Goal: Task Accomplishment & Management: Manage account settings

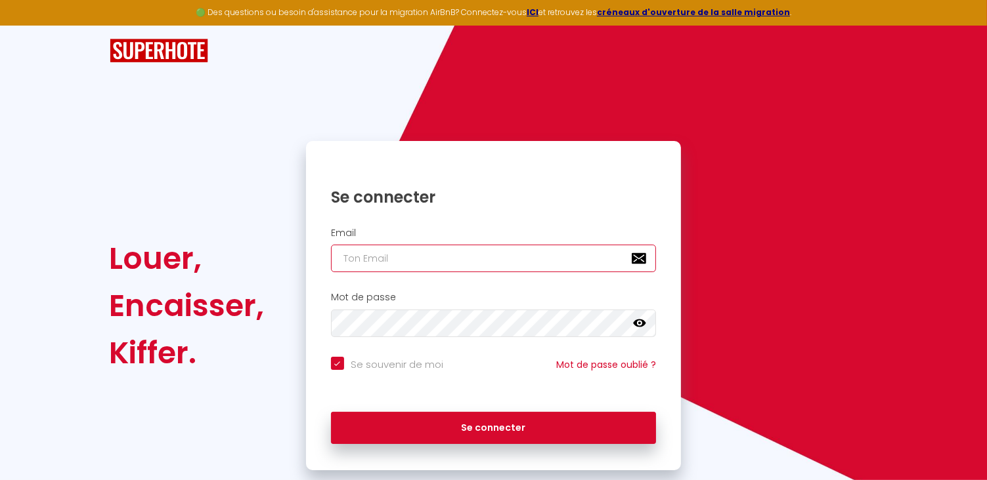
click at [360, 259] on input "email" at bounding box center [494, 259] width 326 height 28
type input "[EMAIL_ADDRESS][DOMAIN_NAME]"
click at [339, 367] on input "Se souvenir de moi" at bounding box center [387, 363] width 112 height 13
checkbox input "false"
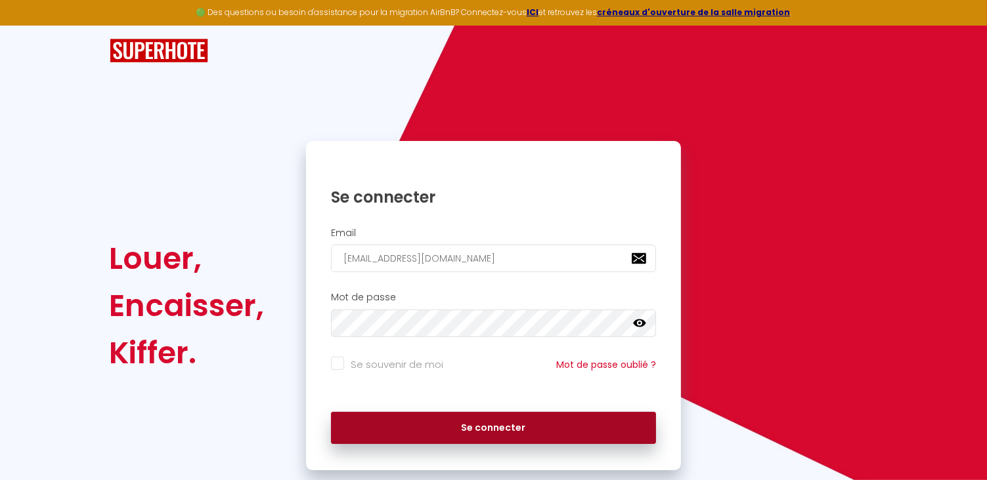
click at [469, 425] on button "Se connecter" at bounding box center [494, 428] width 326 height 33
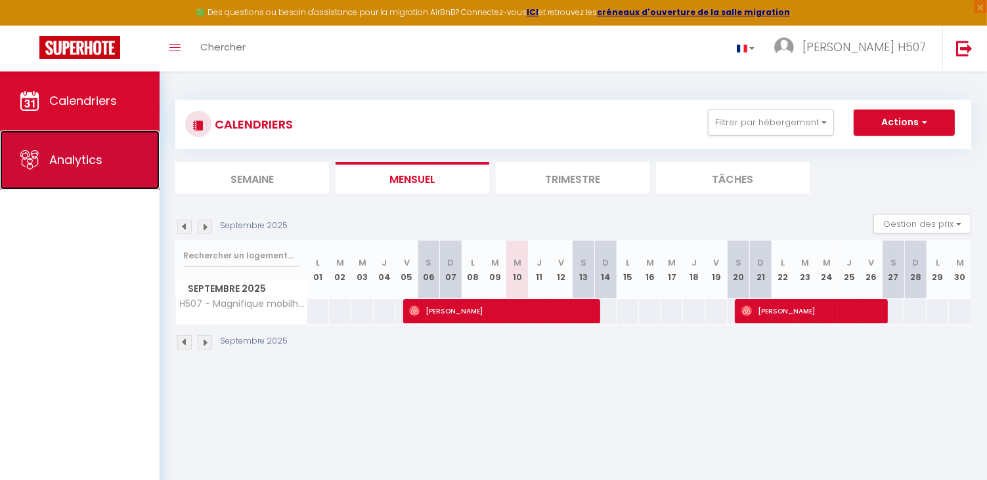
click at [79, 156] on span "Analytics" at bounding box center [75, 160] width 53 height 16
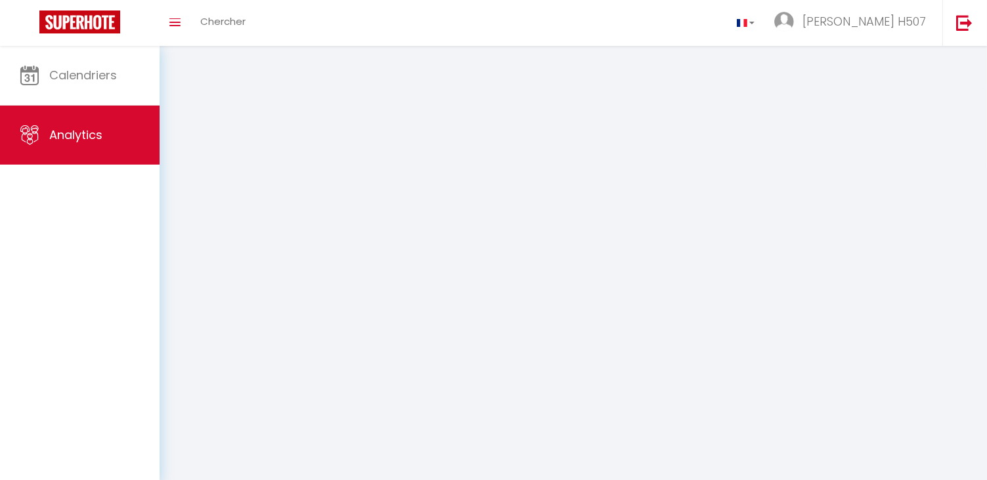
select select "2025"
select select "9"
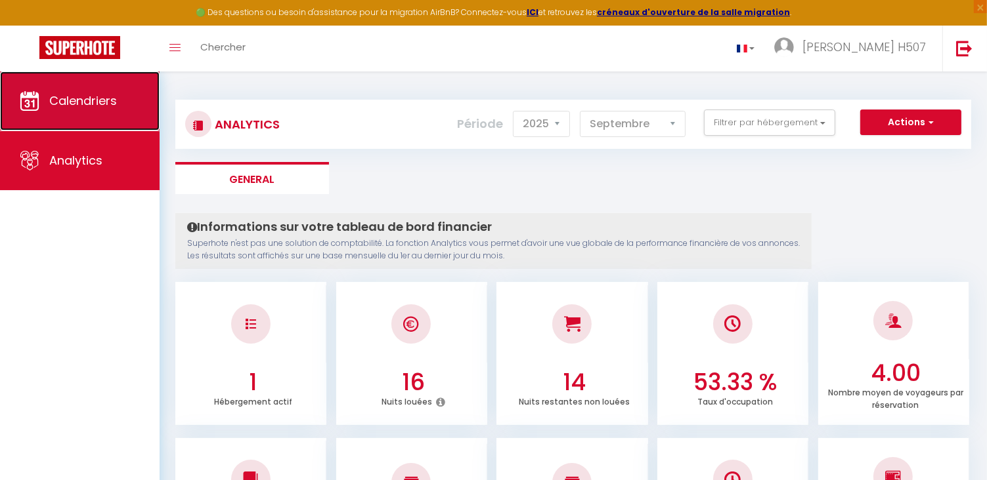
click at [110, 104] on span "Calendriers" at bounding box center [83, 101] width 68 height 16
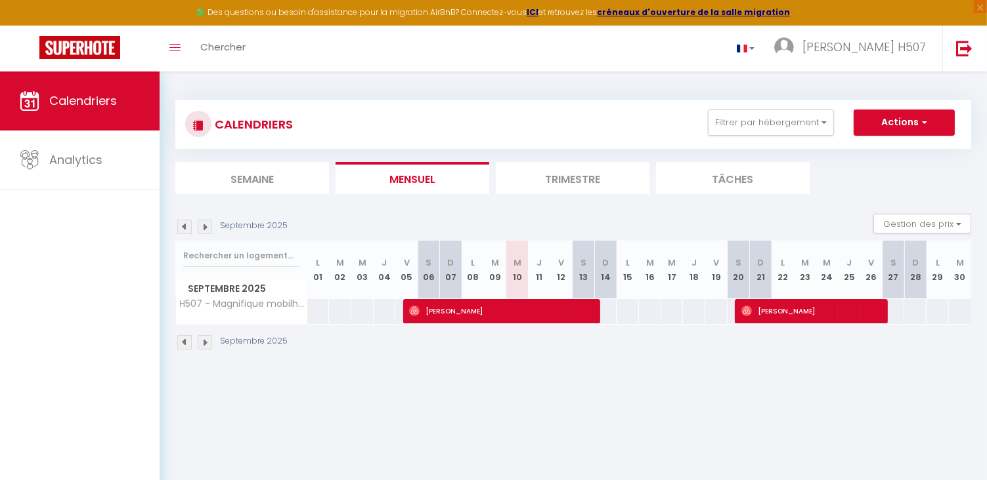
click at [210, 343] on img at bounding box center [205, 342] width 14 height 14
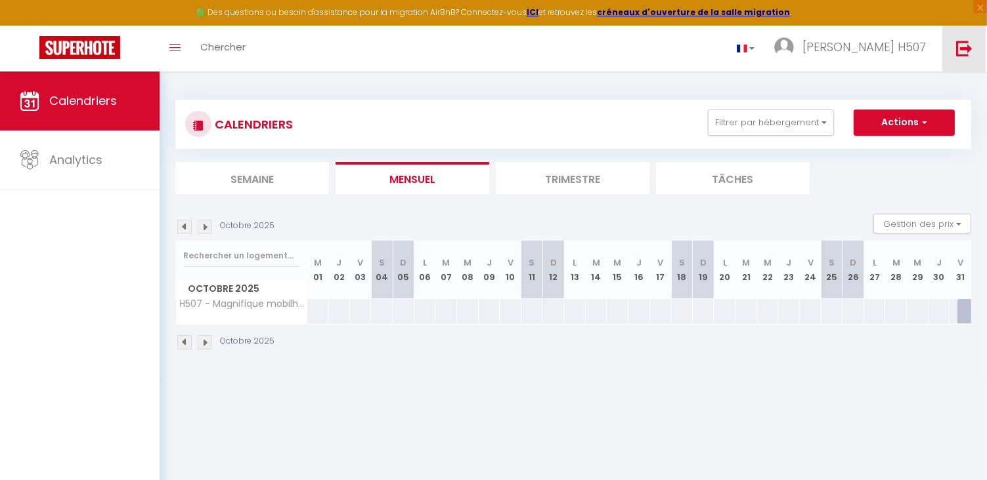
click at [960, 53] on img at bounding box center [964, 48] width 16 height 16
click at [962, 47] on img at bounding box center [964, 48] width 16 height 16
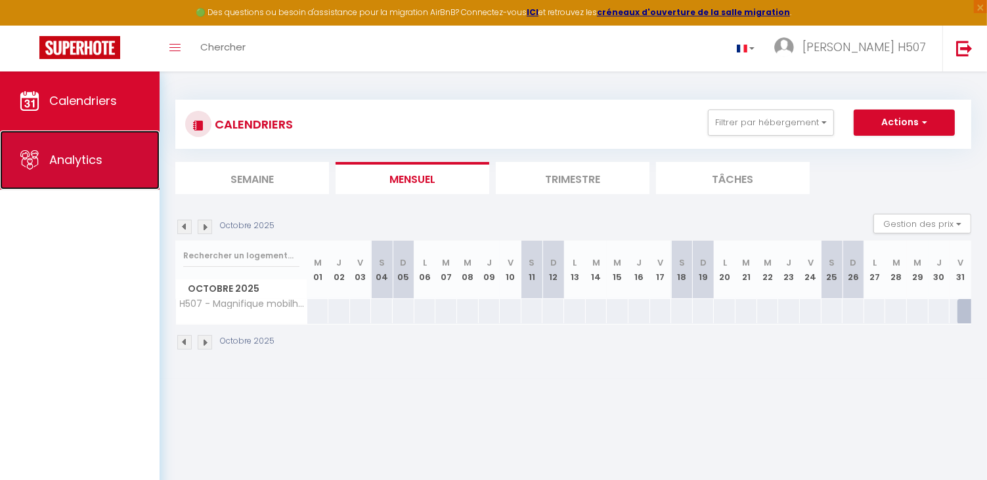
click at [119, 152] on link "Analytics" at bounding box center [79, 160] width 159 height 59
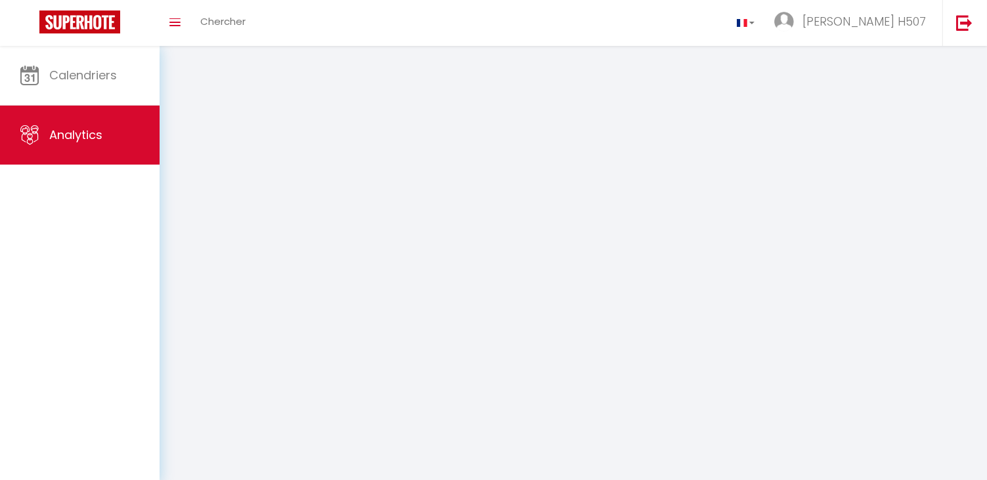
select select "2025"
select select "9"
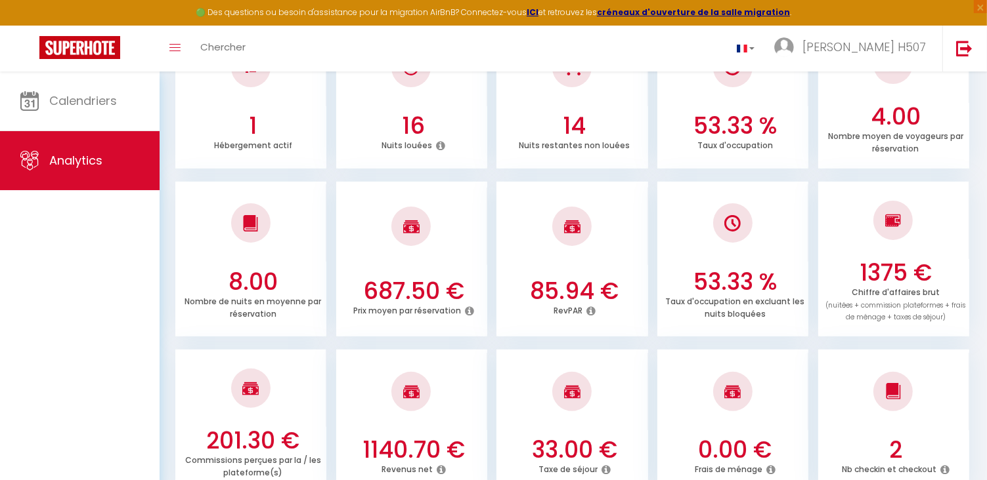
scroll to position [263, 0]
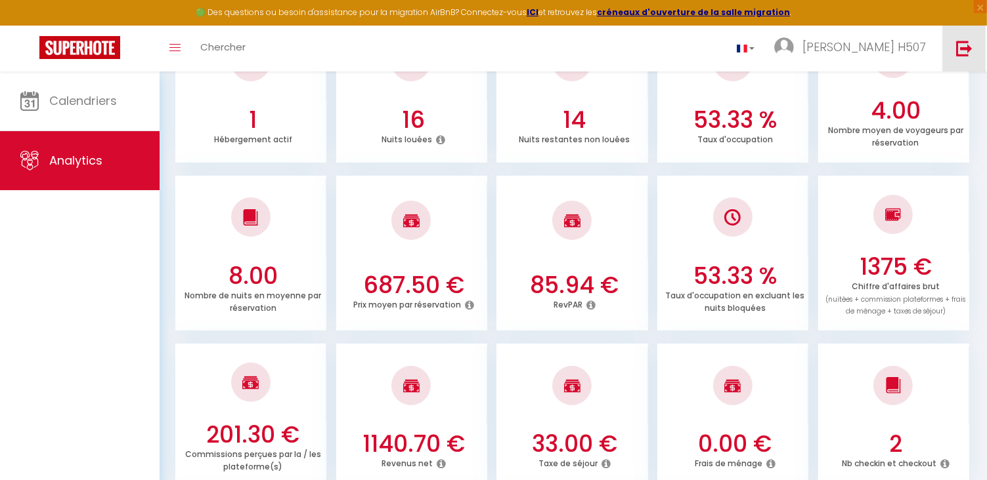
click at [960, 49] on img at bounding box center [964, 48] width 16 height 16
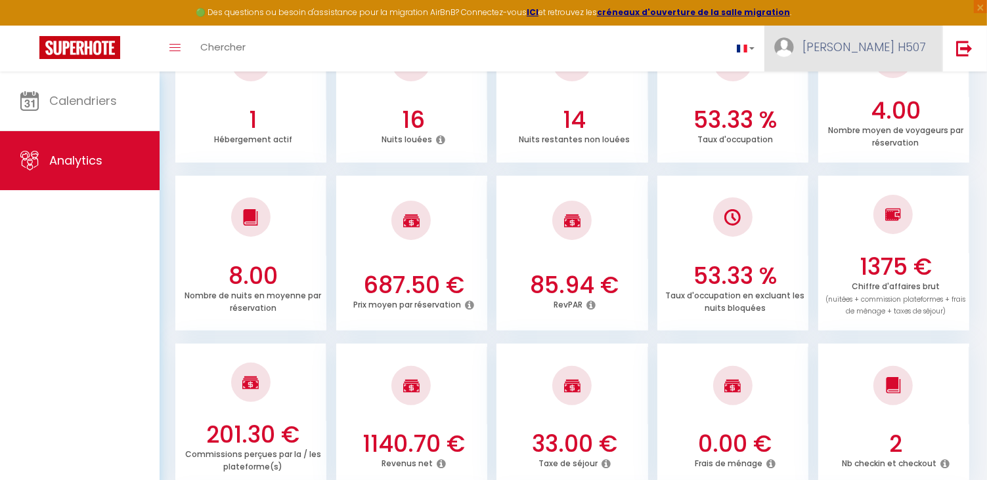
click at [855, 57] on link "[PERSON_NAME] H507" at bounding box center [853, 49] width 178 height 46
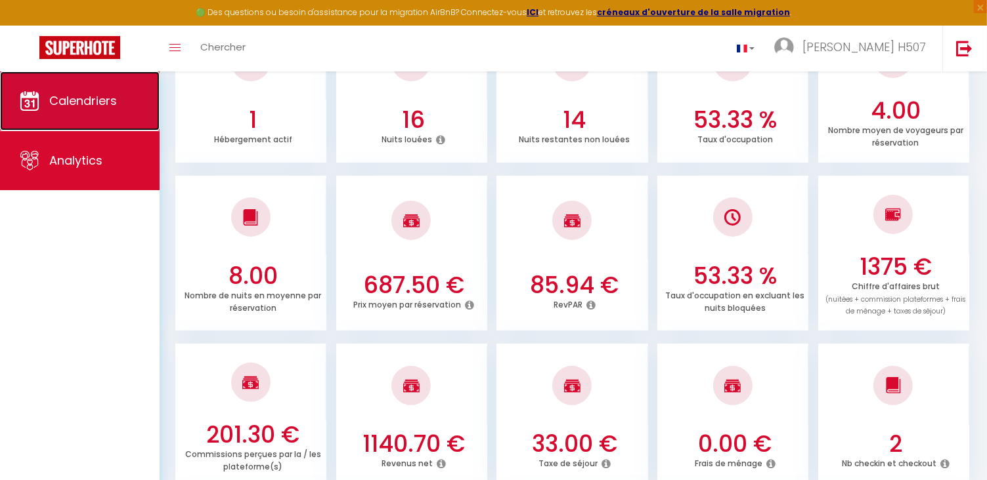
click at [102, 102] on span "Calendriers" at bounding box center [83, 101] width 68 height 16
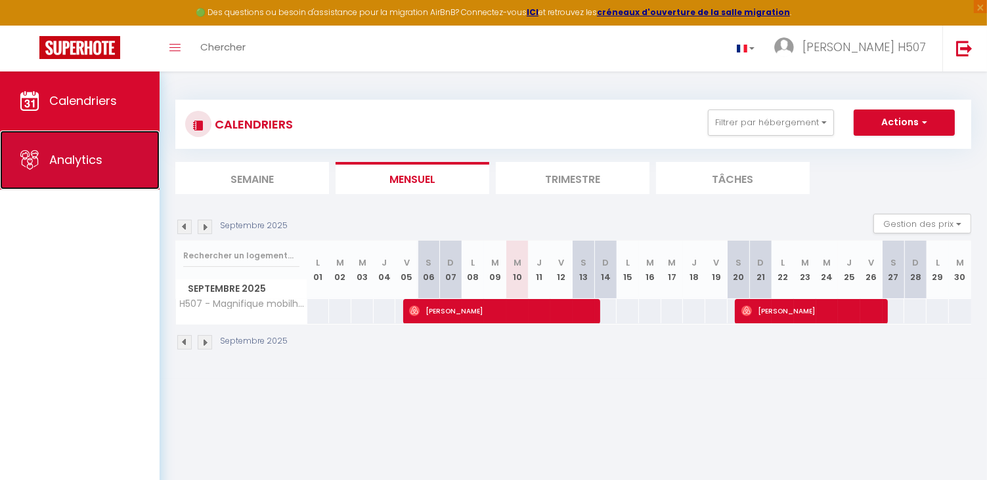
click at [92, 163] on span "Analytics" at bounding box center [75, 160] width 53 height 16
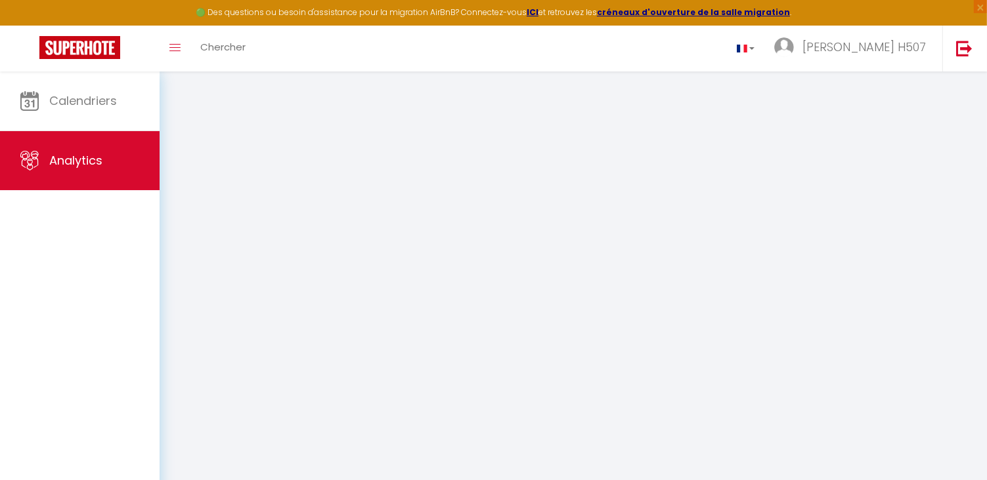
select select "2025"
select select "9"
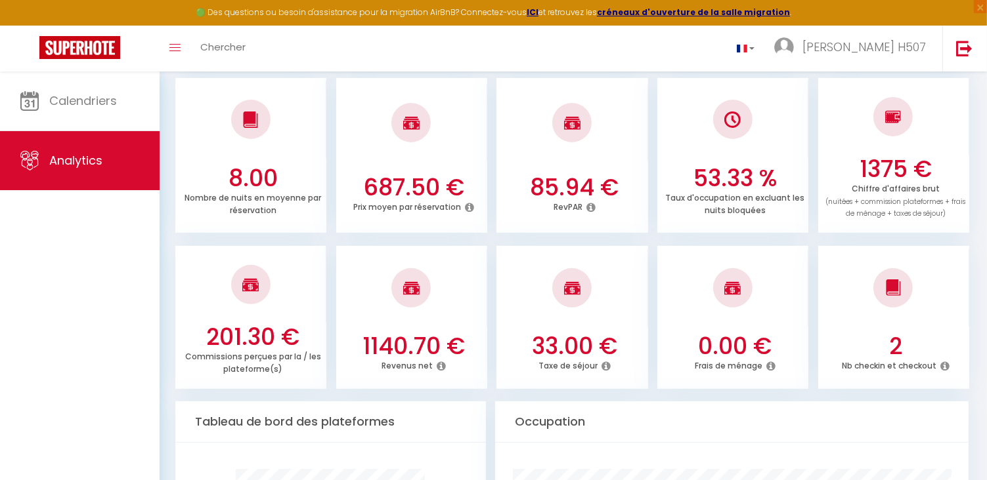
scroll to position [368, 0]
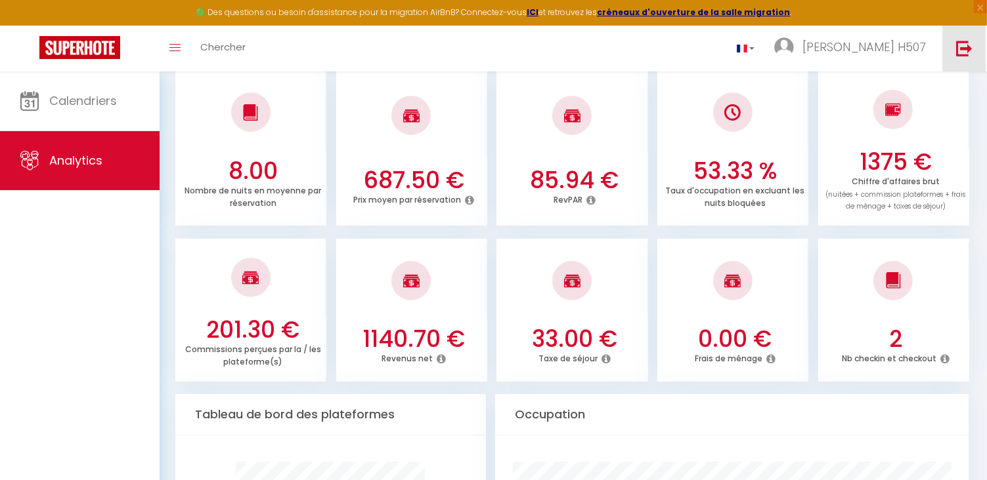
click at [961, 51] on img at bounding box center [964, 48] width 16 height 16
click at [968, 43] on img at bounding box center [964, 48] width 16 height 16
click at [969, 46] on img at bounding box center [964, 48] width 16 height 16
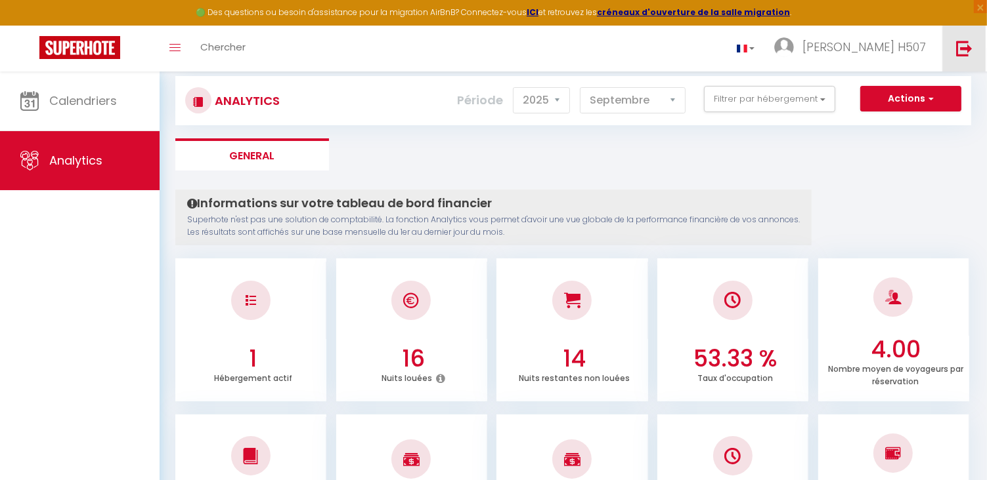
scroll to position [0, 0]
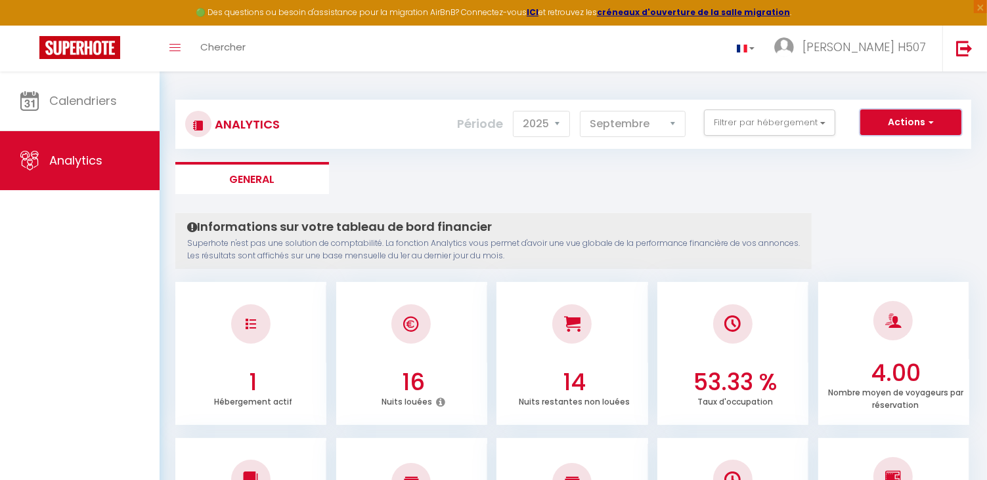
click at [932, 123] on span "button" at bounding box center [929, 122] width 8 height 13
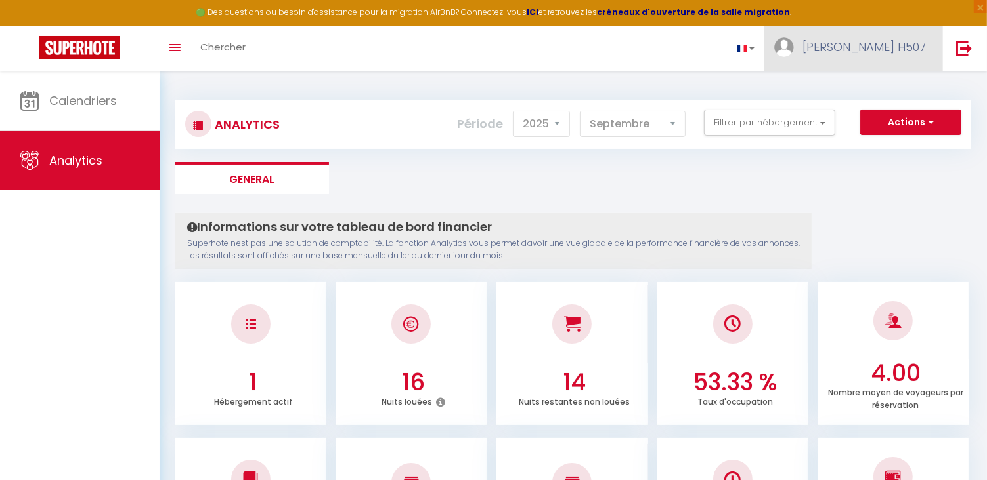
click at [794, 41] on img at bounding box center [784, 47] width 20 height 20
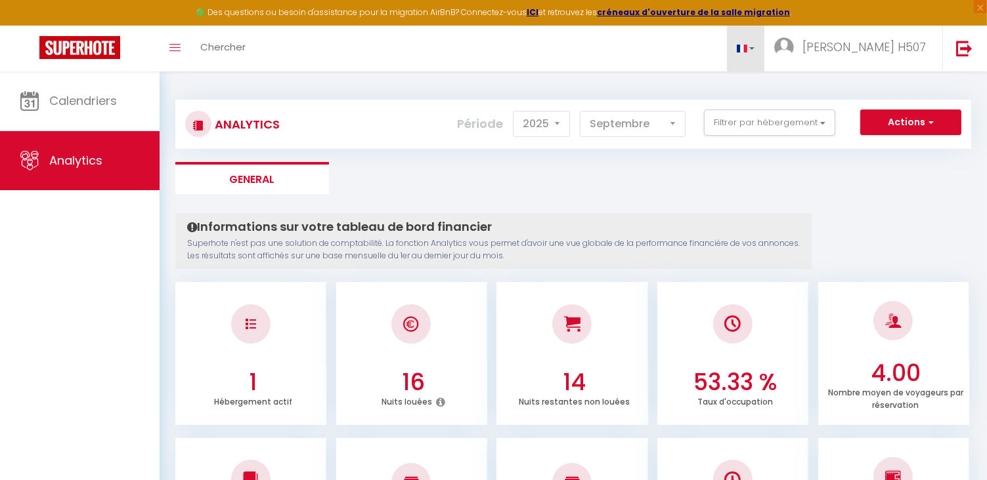
click at [765, 47] on link at bounding box center [746, 49] width 38 height 46
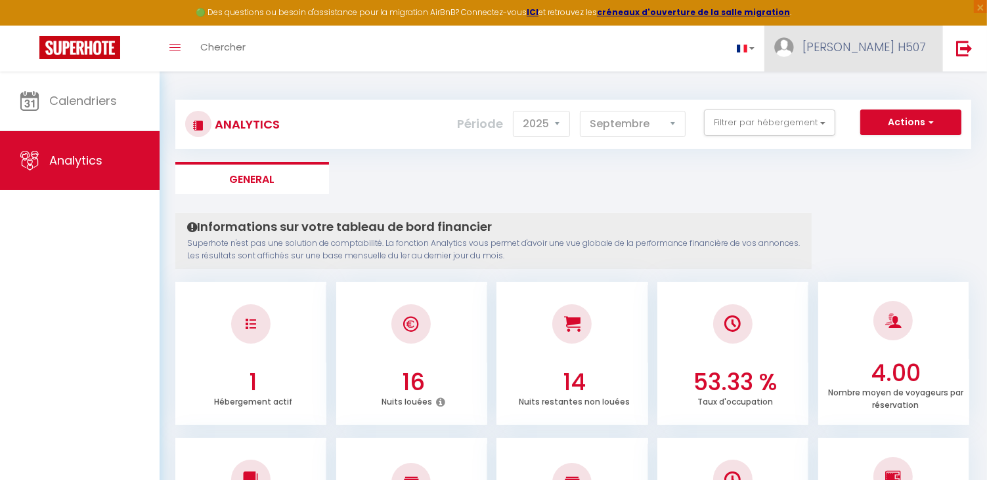
click at [857, 39] on link "[PERSON_NAME] H507" at bounding box center [853, 49] width 178 height 46
click at [883, 96] on link "Paramètres" at bounding box center [889, 91] width 97 height 22
select select "fr"
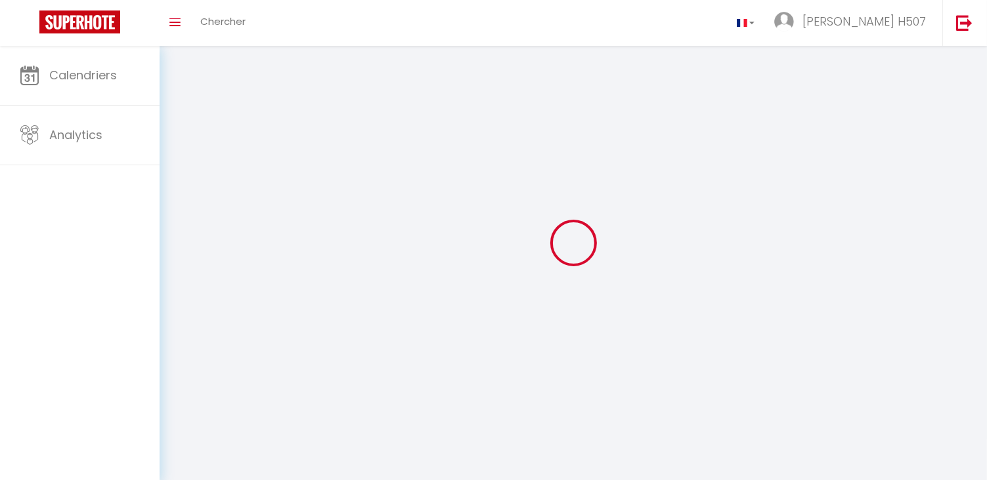
type input "[PERSON_NAME] H507"
type input "Bessin"
select select
select select "28"
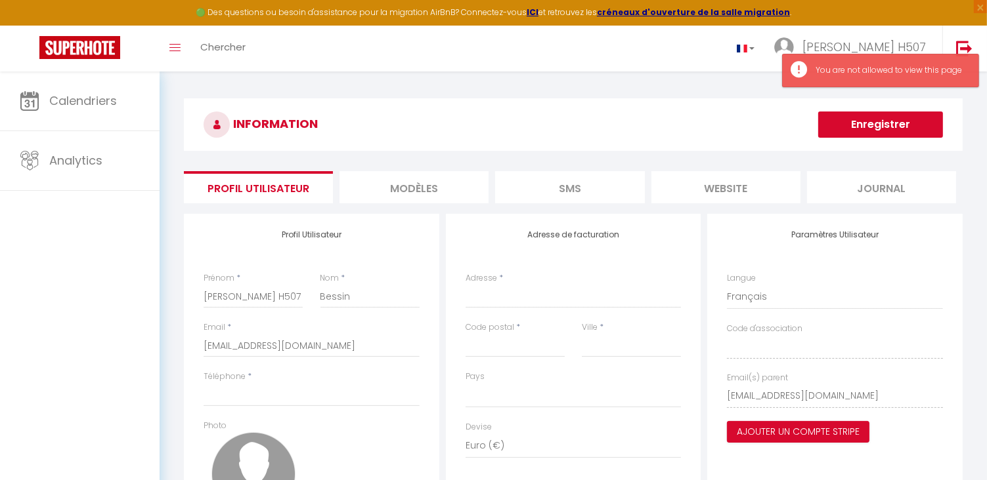
select select
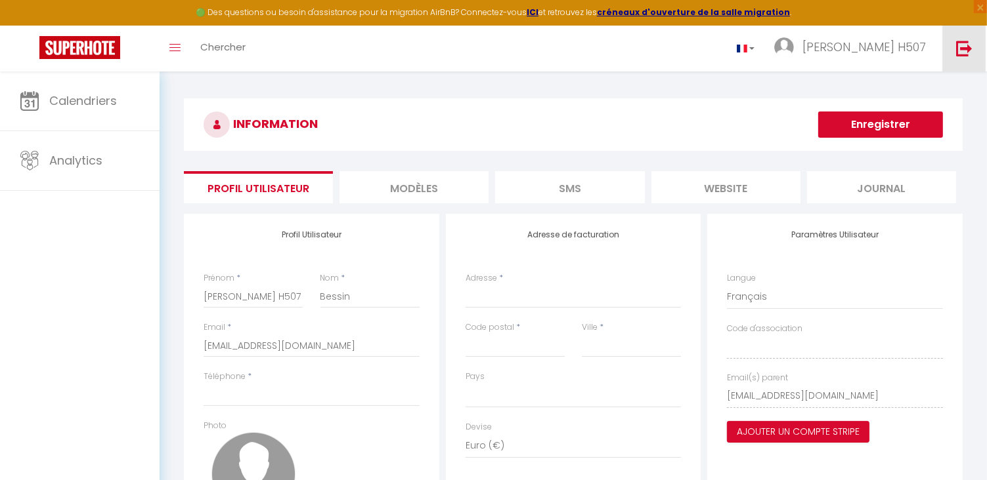
click at [965, 51] on img at bounding box center [964, 48] width 16 height 16
click at [966, 47] on img at bounding box center [964, 48] width 16 height 16
click at [178, 52] on link "Toggle menubar" at bounding box center [174, 49] width 31 height 46
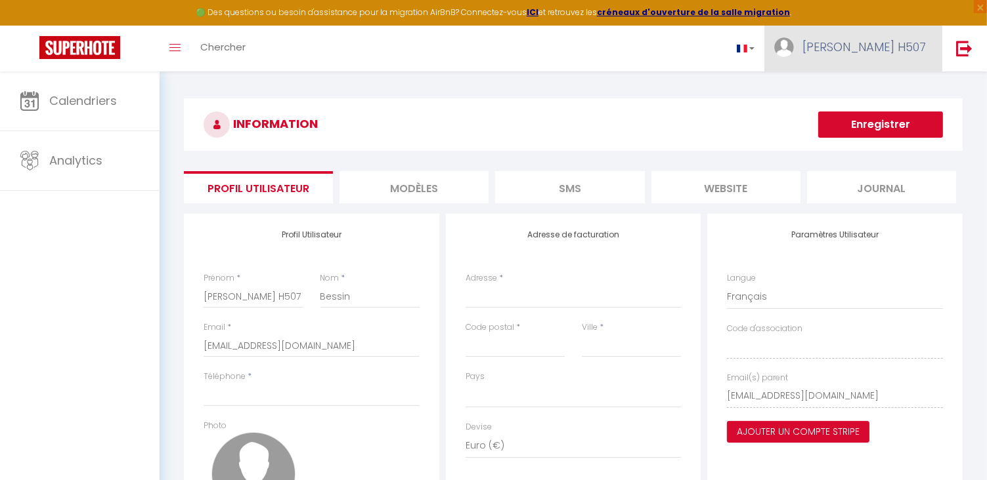
click at [883, 49] on span "[PERSON_NAME] H507" at bounding box center [863, 47] width 123 height 16
click at [889, 81] on link "Paramètres" at bounding box center [889, 91] width 97 height 22
click at [893, 90] on link "Paramètres" at bounding box center [889, 91] width 97 height 22
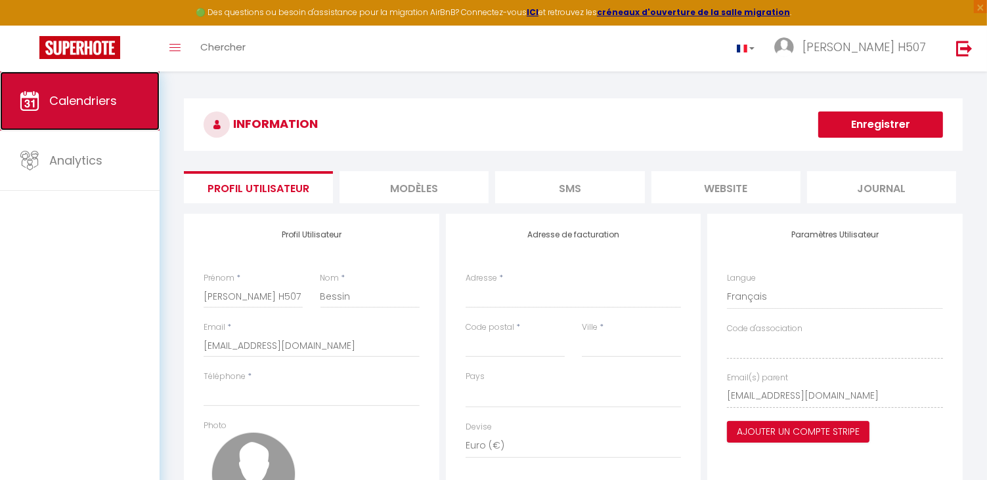
click at [92, 100] on span "Calendriers" at bounding box center [83, 101] width 68 height 16
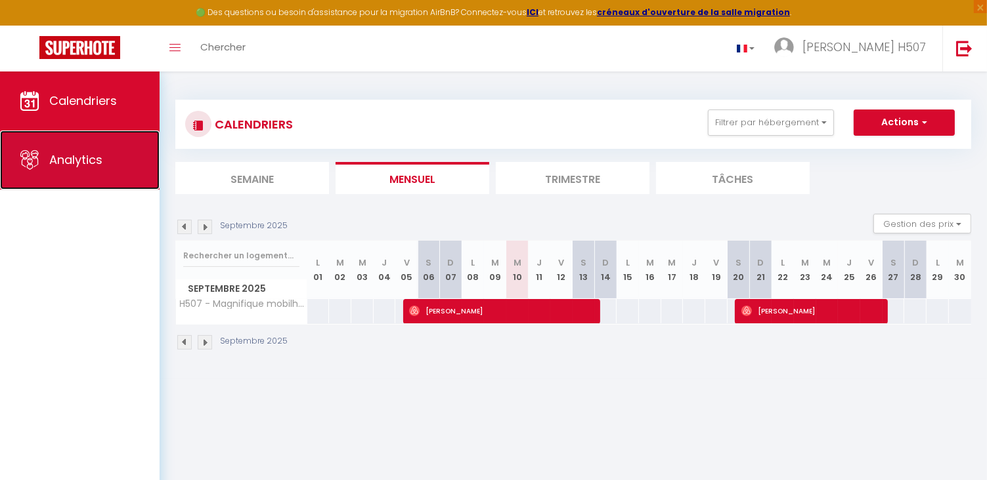
click at [95, 157] on span "Analytics" at bounding box center [75, 160] width 53 height 16
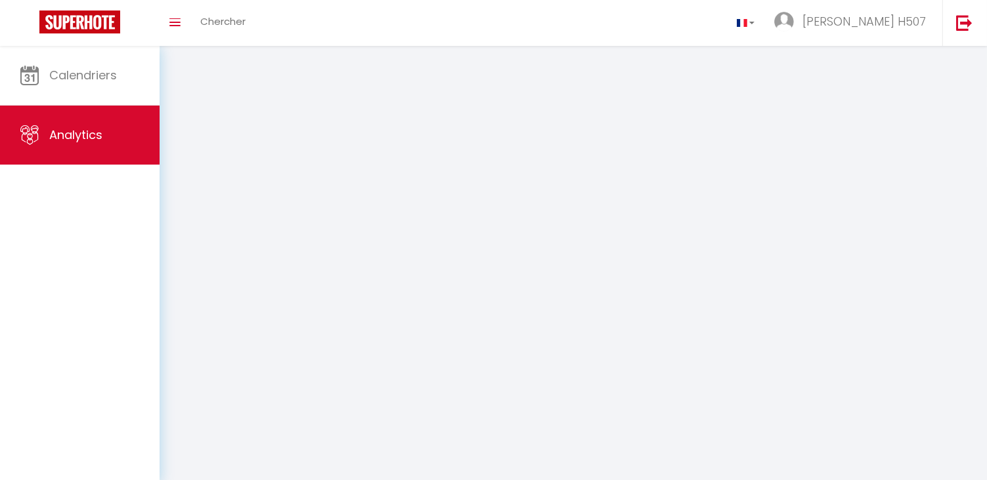
select select "2025"
select select "9"
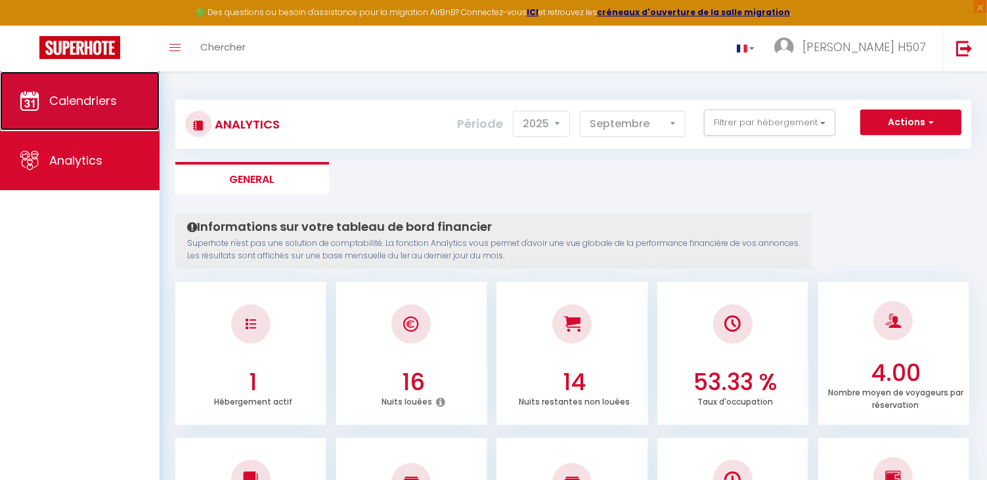
click at [87, 90] on link "Calendriers" at bounding box center [79, 101] width 159 height 59
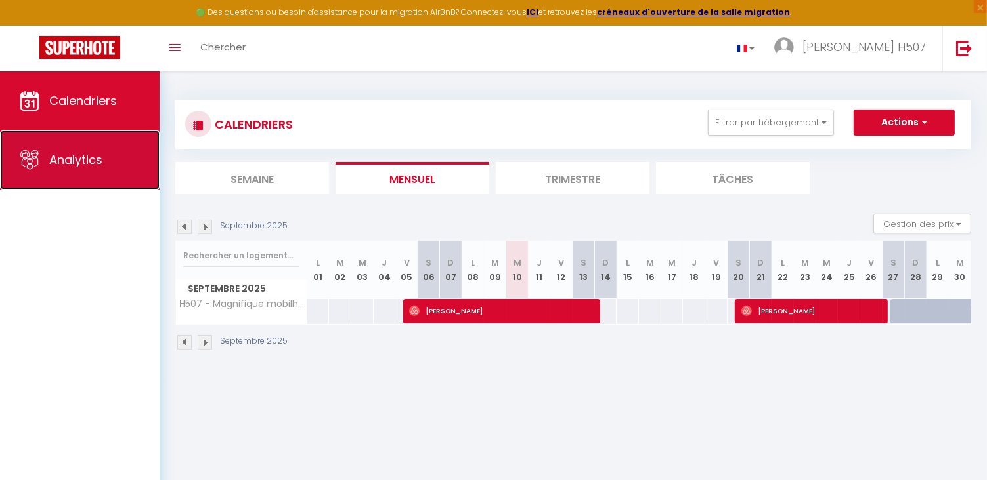
click at [70, 158] on span "Analytics" at bounding box center [75, 160] width 53 height 16
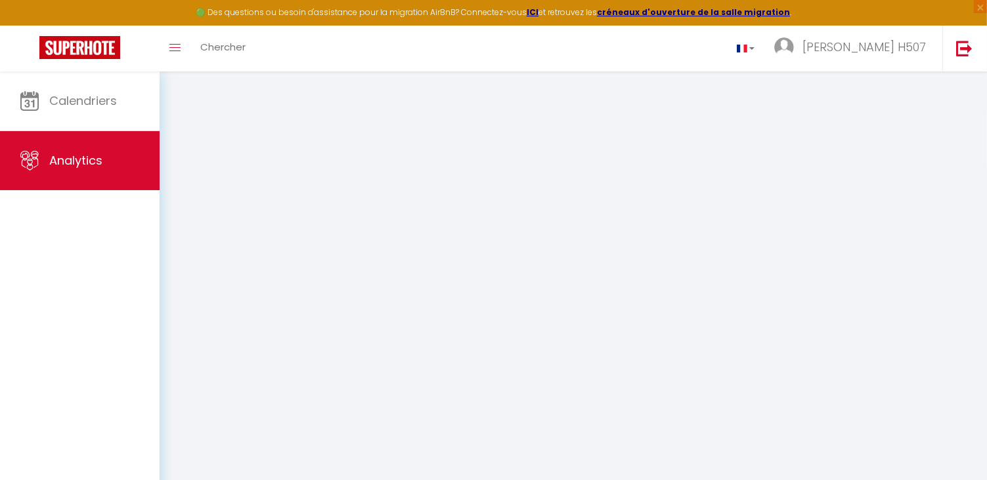
select select "2025"
select select "9"
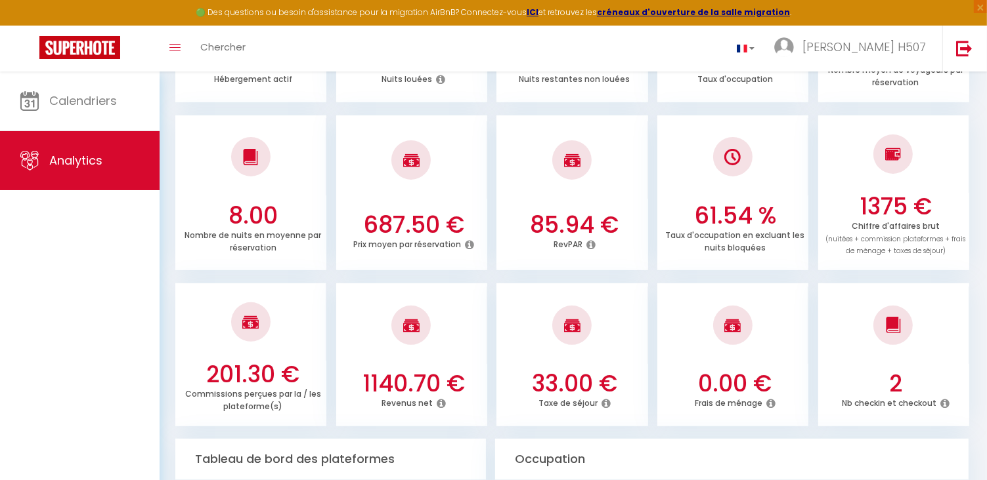
scroll to position [341, 0]
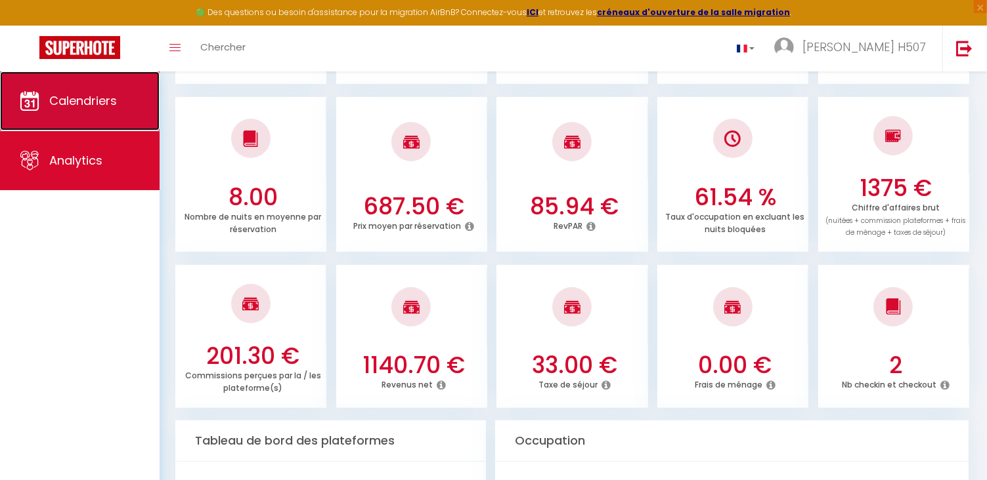
click at [66, 120] on link "Calendriers" at bounding box center [79, 101] width 159 height 59
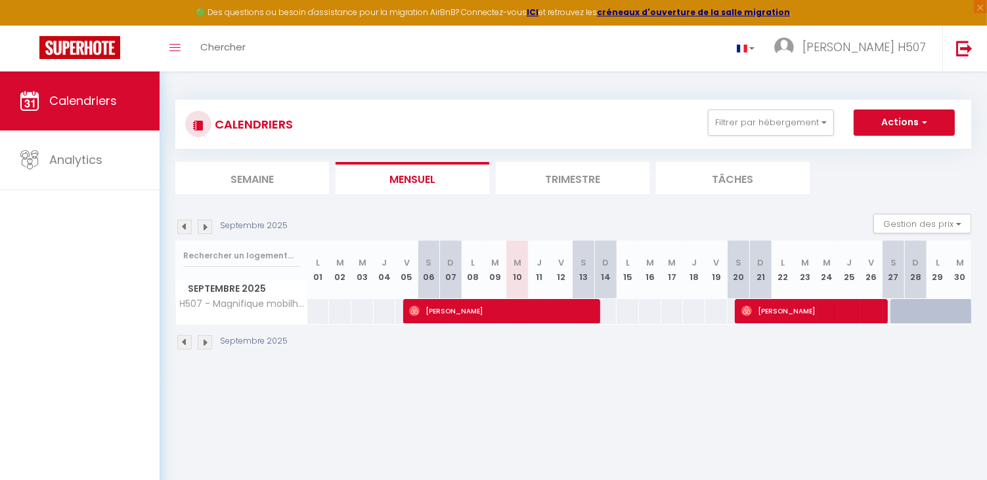
click at [206, 341] on img at bounding box center [205, 342] width 14 height 14
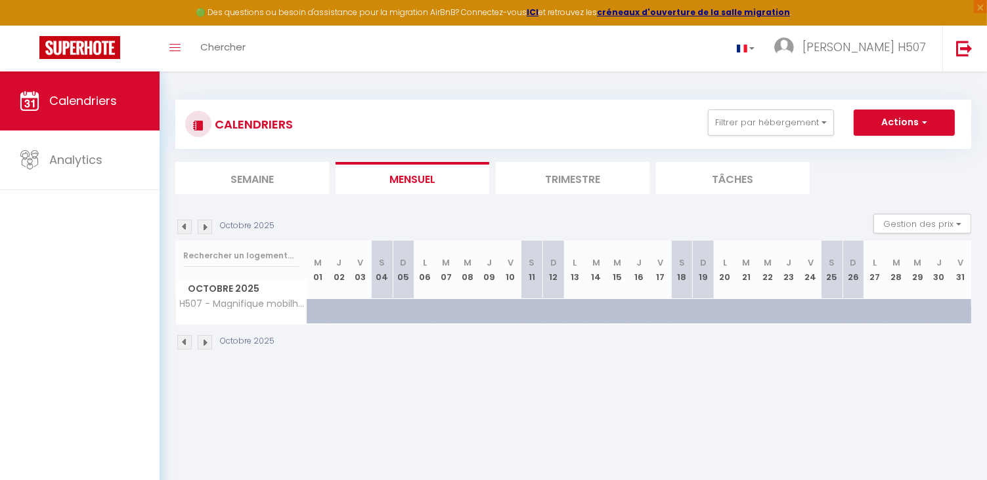
click at [206, 341] on img at bounding box center [205, 342] width 14 height 14
